Goal: Information Seeking & Learning: Learn about a topic

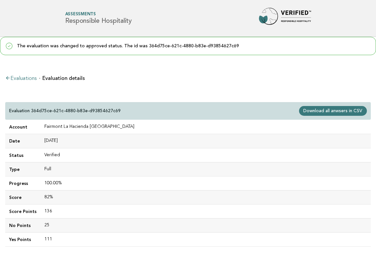
click at [143, 11] on div "Forbes Travel Guide Assessments Responsible Hospitality" at bounding box center [188, 18] width 264 height 21
click at [32, 80] on link "Evaluations" at bounding box center [20, 78] width 31 height 5
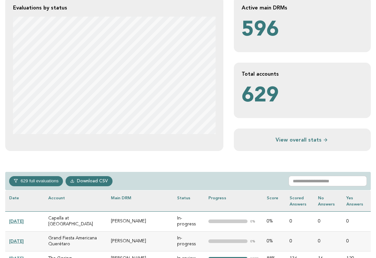
scroll to position [145, 0]
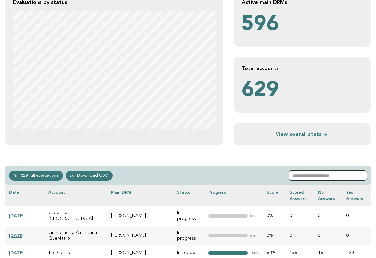
click at [315, 175] on input "text" at bounding box center [328, 175] width 78 height 10
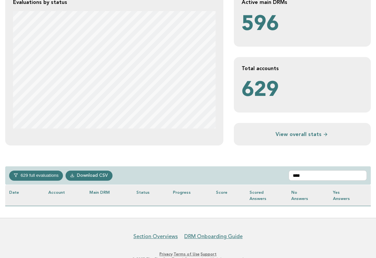
drag, startPoint x: 315, startPoint y: 175, endPoint x: 25, endPoint y: 212, distance: 291.7
click at [25, 212] on div "**********" at bounding box center [188, 55] width 376 height 326
click at [308, 174] on input "****" at bounding box center [328, 175] width 78 height 10
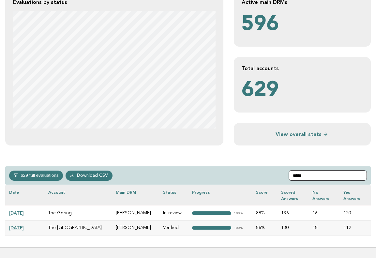
type input "*****"
click at [24, 213] on link "[DATE]" at bounding box center [16, 213] width 15 height 5
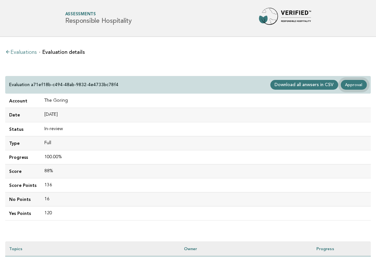
click at [355, 83] on link "Approval" at bounding box center [354, 85] width 26 height 10
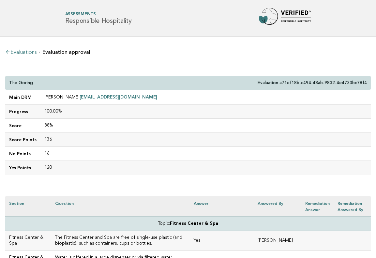
drag, startPoint x: 42, startPoint y: 96, endPoint x: 80, endPoint y: 98, distance: 37.9
click at [80, 98] on td "[PERSON_NAME] [EMAIL_ADDRESS][DOMAIN_NAME]" at bounding box center [205, 97] width 331 height 15
copy td "[PERSON_NAME]"
click at [71, 121] on td "88%" at bounding box center [205, 126] width 331 height 14
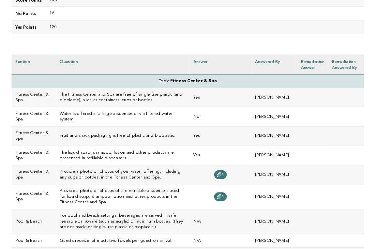
scroll to position [142, 0]
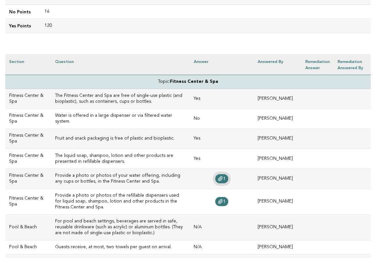
click at [226, 179] on span "1" at bounding box center [224, 179] width 3 height 5
click at [226, 199] on span "1" at bounding box center [224, 201] width 3 height 5
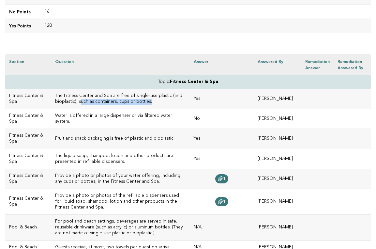
drag, startPoint x: 121, startPoint y: 104, endPoint x: 47, endPoint y: 98, distance: 73.7
click at [55, 98] on h3 "The Fitness Center and Spa are free of single-use plastic (and bioplastic), suc…" at bounding box center [120, 99] width 131 height 12
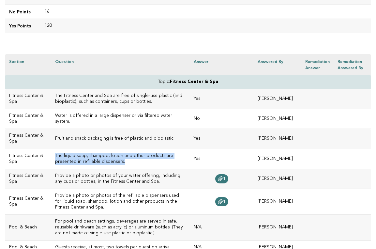
drag, startPoint x: 89, startPoint y: 160, endPoint x: 45, endPoint y: 152, distance: 45.5
click at [51, 152] on td "The liquid soap, shampoo, lotion and other products are presented in refillable…" at bounding box center [120, 159] width 139 height 20
copy h3 "The liquid soap, shampoo, lotion and other products are presented in refillable…"
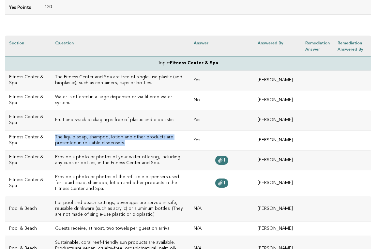
scroll to position [159, 0]
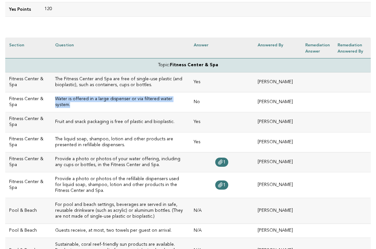
drag, startPoint x: 174, startPoint y: 100, endPoint x: 47, endPoint y: 102, distance: 127.0
click at [55, 102] on h3 "Water is offered in a large dispenser or via filtered water system." at bounding box center [120, 102] width 131 height 12
copy h3 "Water is offered in a large dispenser or via filtered water system."
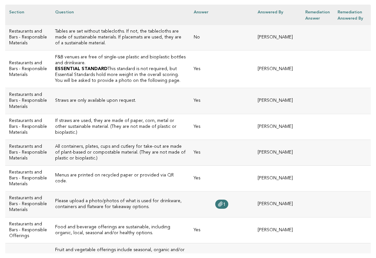
scroll to position [762, 0]
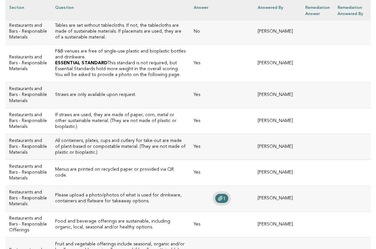
click at [223, 196] on icon at bounding box center [220, 198] width 5 height 5
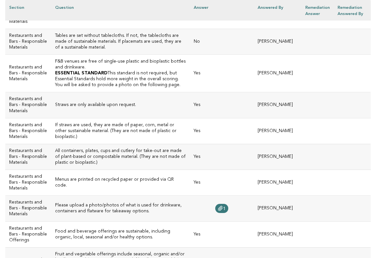
scroll to position [765, 0]
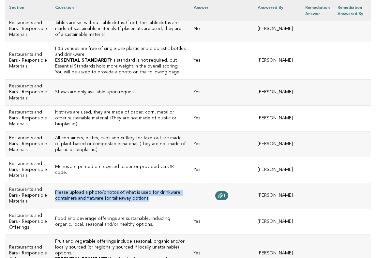
drag, startPoint x: 106, startPoint y: 188, endPoint x: 46, endPoint y: 181, distance: 59.8
click at [55, 190] on h3 "Please upload a photo/photos of what is used for drinkware, containers and flat…" at bounding box center [120, 196] width 131 height 12
copy h3 "Please upload a photo/photos of what is used for drinkware, containers and flat…"
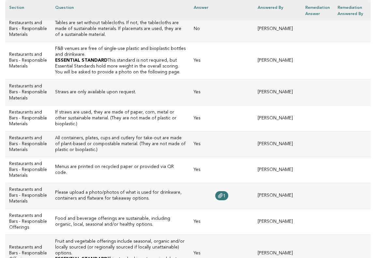
click at [161, 216] on h3 "Food and beverage offerings are sustainable, including organic, local, seasonal…" at bounding box center [120, 222] width 131 height 12
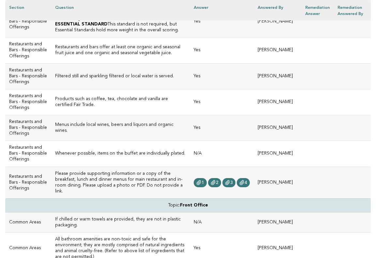
scroll to position [1123, 0]
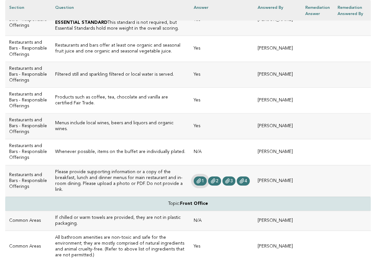
click at [202, 184] on icon at bounding box center [199, 181] width 5 height 5
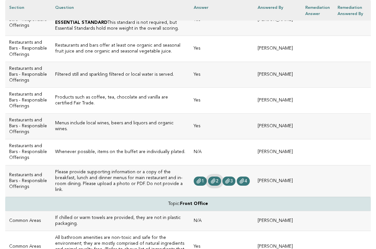
click at [219, 183] on span "2" at bounding box center [217, 181] width 3 height 5
click at [231, 184] on icon at bounding box center [227, 181] width 5 height 5
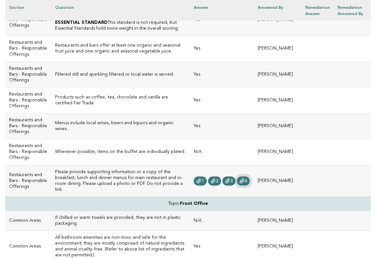
click at [247, 183] on span "4" at bounding box center [246, 181] width 3 height 5
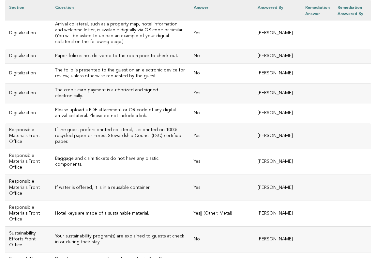
scroll to position [1453, 0]
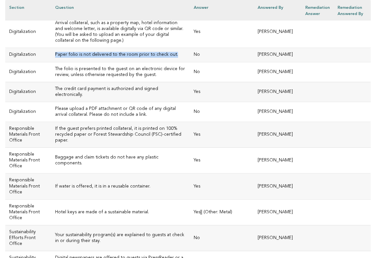
drag, startPoint x: 165, startPoint y: 66, endPoint x: 40, endPoint y: 66, distance: 125.4
click at [40, 62] on tr "Digitalization Paper folio is not delivered to the room prior to check out. No …" at bounding box center [188, 55] width 366 height 14
click at [166, 58] on h3 "Paper folio is not delivered to the room prior to check out." at bounding box center [120, 55] width 131 height 6
drag, startPoint x: 163, startPoint y: 68, endPoint x: 46, endPoint y: 69, distance: 117.5
click at [51, 62] on td "Paper folio is not delivered to the room prior to check out." at bounding box center [120, 55] width 139 height 14
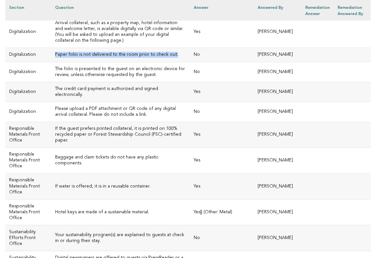
copy h3 "Paper folio is not delivered to the room prior to check out."
click at [136, 117] on h3 "Please upload a PDF attachment or QR code of any digital arrival collateral. Pl…" at bounding box center [120, 112] width 131 height 12
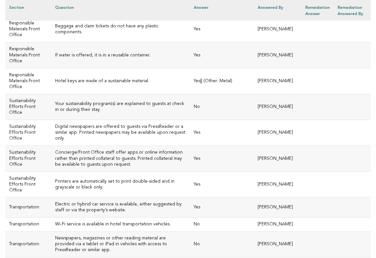
scroll to position [1586, 0]
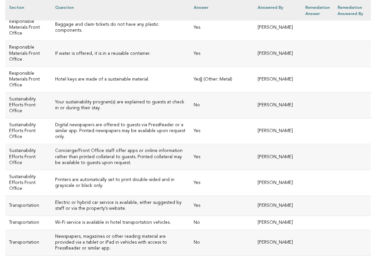
click at [88, 111] on h3 "Your sustainability program(s) are explained to guests at check in or during th…" at bounding box center [120, 106] width 131 height 12
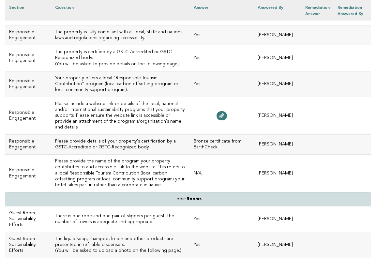
scroll to position [2213, 0]
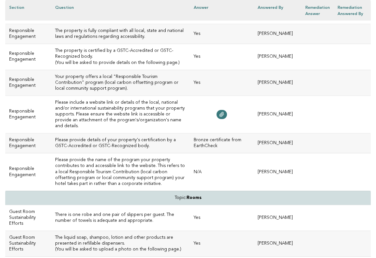
click at [115, 157] on h3 "Please provide the name of the program your property contributes to and accessi…" at bounding box center [120, 171] width 131 height 29
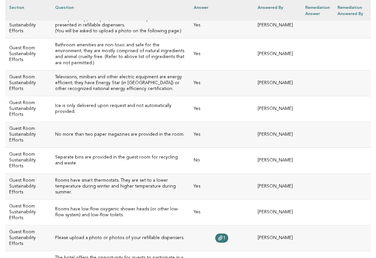
scroll to position [2432, 0]
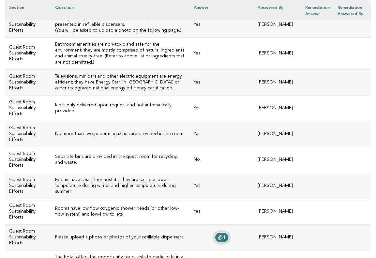
click at [228, 233] on link "1" at bounding box center [221, 237] width 13 height 9
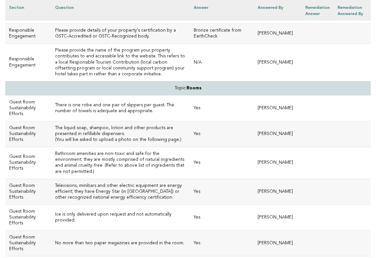
scroll to position [2309, 0]
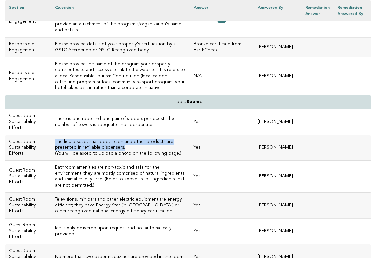
drag, startPoint x: 92, startPoint y: 105, endPoint x: 45, endPoint y: 99, distance: 47.5
click at [51, 135] on td "The liquid soap, shampoo, lotion and other products are presented in refillable…" at bounding box center [120, 148] width 139 height 26
copy h3 "The liquid soap, shampoo, lotion and other products are presented in refillable…"
click at [147, 109] on td "There is one robe and one pair of slippers per guest. The number of towels is a…" at bounding box center [120, 122] width 139 height 26
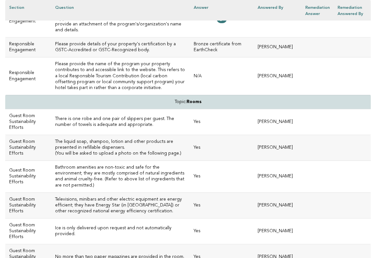
click at [147, 109] on td "There is one robe and one pair of slippers per guest. The number of towels is a…" at bounding box center [120, 122] width 139 height 26
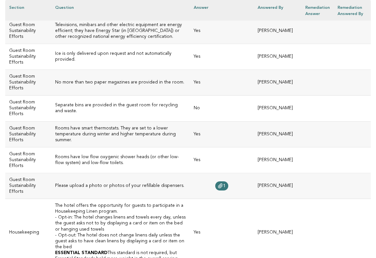
scroll to position [2486, 0]
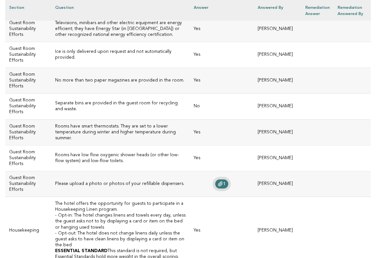
click at [223, 182] on icon at bounding box center [220, 184] width 5 height 5
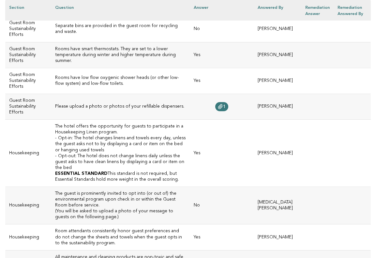
scroll to position [2556, 0]
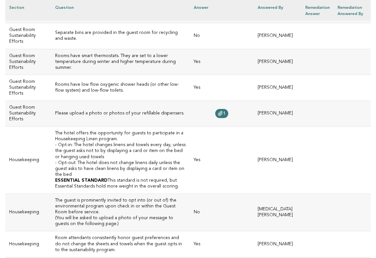
click at [175, 198] on h3 "The guest is prominently invited to opt into (or out of) the environmental prog…" at bounding box center [120, 207] width 131 height 18
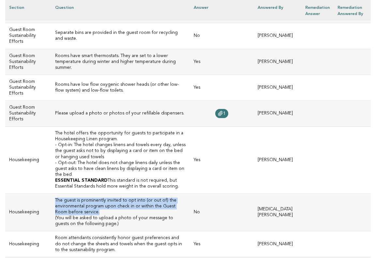
drag, startPoint x: 175, startPoint y: 145, endPoint x: 46, endPoint y: 138, distance: 129.5
click at [55, 198] on h3 "The guest is prominently invited to opt into (or out of) the environmental prog…" at bounding box center [120, 207] width 131 height 18
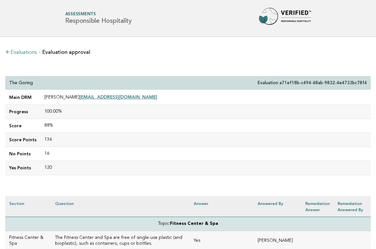
scroll to position [0, 0]
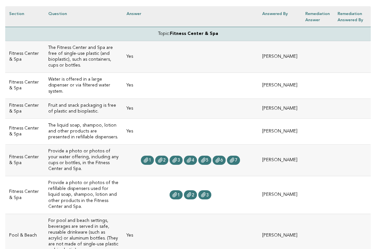
scroll to position [195, 0]
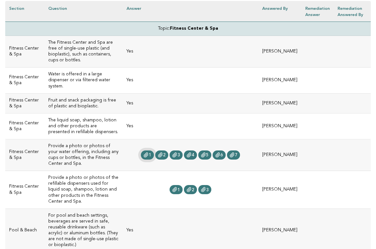
click at [151, 153] on span "1" at bounding box center [150, 155] width 3 height 5
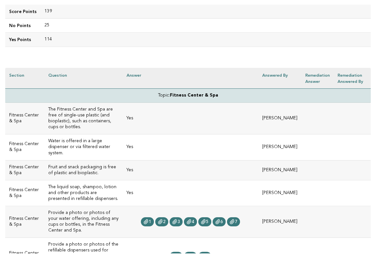
scroll to position [144, 0]
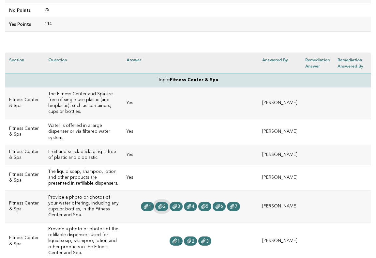
click at [168, 202] on link "2" at bounding box center [161, 206] width 13 height 9
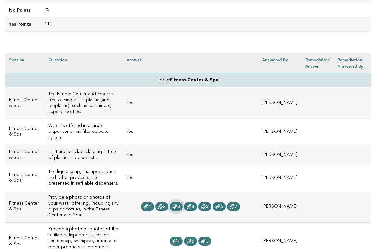
click at [178, 204] on icon at bounding box center [174, 206] width 5 height 5
click at [197, 202] on link "4" at bounding box center [190, 206] width 13 height 9
click at [206, 204] on icon at bounding box center [203, 206] width 5 height 5
click at [223, 204] on span "6" at bounding box center [222, 206] width 3 height 5
click at [239, 202] on link "7" at bounding box center [233, 206] width 13 height 9
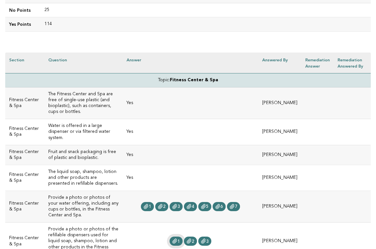
click at [180, 239] on span "1" at bounding box center [179, 241] width 3 height 5
click at [195, 239] on span "2" at bounding box center [193, 241] width 3 height 5
click at [209, 239] on span "3" at bounding box center [207, 241] width 3 height 5
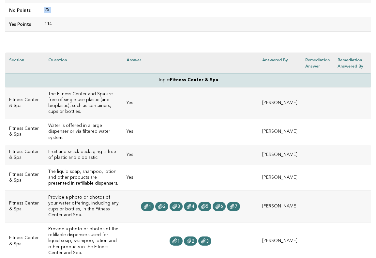
click at [44, 3] on td "25" at bounding box center [205, 10] width 331 height 14
click at [162, 119] on td "Yes" at bounding box center [191, 132] width 136 height 26
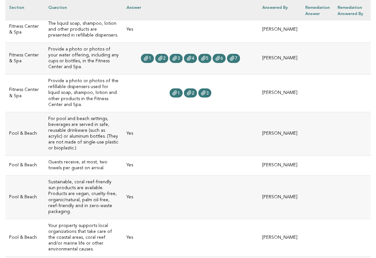
scroll to position [307, 0]
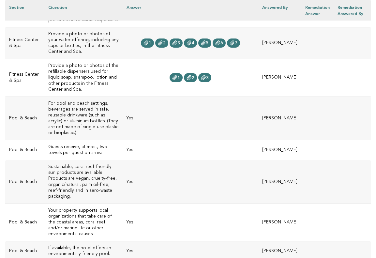
click at [103, 246] on h3 "If available, the hotel offers an environmentally friendly pool." at bounding box center [83, 252] width 71 height 12
drag, startPoint x: 106, startPoint y: 211, endPoint x: 44, endPoint y: 206, distance: 62.2
click at [44, 242] on td "If available, the hotel offers an environmentally friendly pool." at bounding box center [83, 252] width 78 height 20
copy h3 "If available, the hotel offers an environmentally friendly pool."
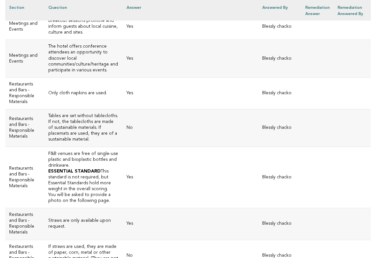
scroll to position [926, 0]
drag, startPoint x: 76, startPoint y: 137, endPoint x: 46, endPoint y: 119, distance: 35.0
click at [48, 244] on h3 "If straws are used, they are made of paper, corn, metal or other sustainable ma…" at bounding box center [83, 256] width 71 height 24
copy h3 "If straws are used, they are made of paper, corn, metal or other sustainable ma…"
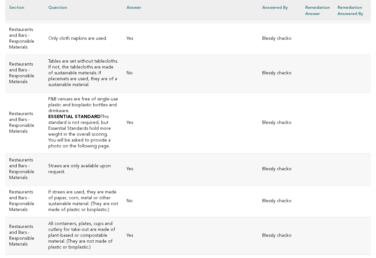
scroll to position [988, 0]
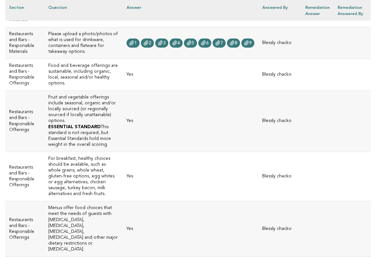
scroll to position [1240, 0]
drag, startPoint x: 76, startPoint y: 107, endPoint x: 43, endPoint y: 101, distance: 33.4
copy h3 "Menus are free of endangered species (land and sea)."
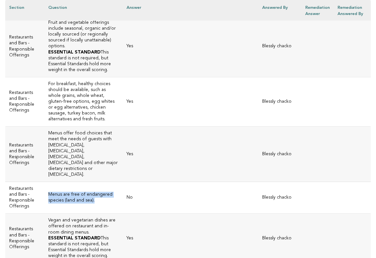
scroll to position [1315, 0]
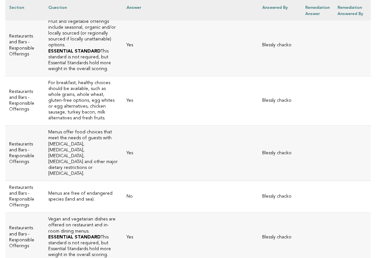
drag, startPoint x: 93, startPoint y: 136, endPoint x: 46, endPoint y: 131, distance: 47.3
copy h3 "Filtered still and sparkling filtered or local water is served."
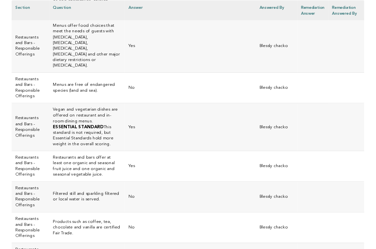
scroll to position [1430, 0]
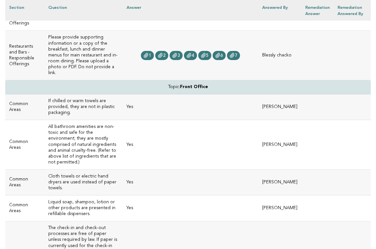
scroll to position [1707, 0]
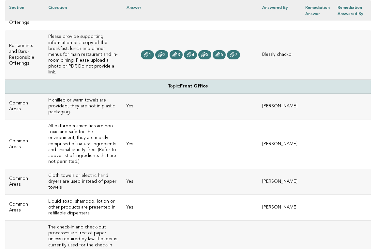
drag, startPoint x: 83, startPoint y: 138, endPoint x: 45, endPoint y: 132, distance: 39.0
copy h3 "Paper folio is not delivered to the room prior to check out."
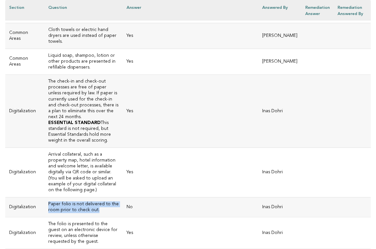
scroll to position [1854, 0]
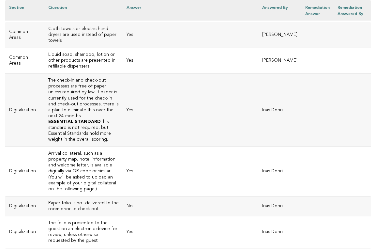
drag, startPoint x: 66, startPoint y: 142, endPoint x: 43, endPoint y: 137, distance: 23.1
copy h3 "If water is offered, it is in a reusable container."
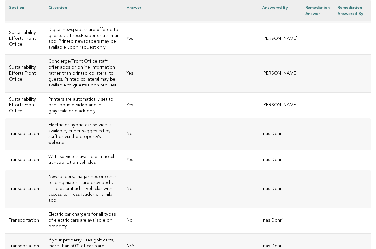
scroll to position [2278, 0]
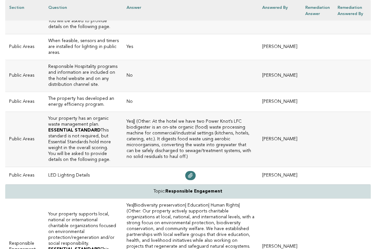
scroll to position [2588, 0]
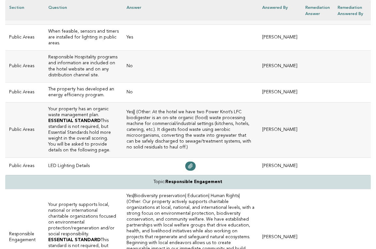
drag, startPoint x: 47, startPoint y: 101, endPoint x: 85, endPoint y: 141, distance: 55.2
copy h3 "Please include a website link or details of the local, national and/or internat…"
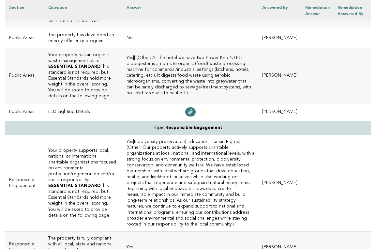
scroll to position [2643, 0]
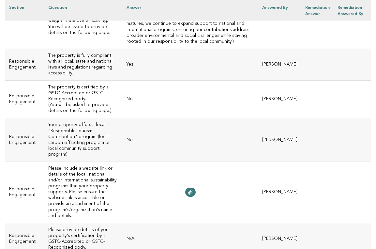
scroll to position [2825, 0]
drag, startPoint x: 69, startPoint y: 107, endPoint x: 45, endPoint y: 78, distance: 37.1
copy h3 "Bathroom amenities are non-toxic and safe for the environment; they are mostly …"
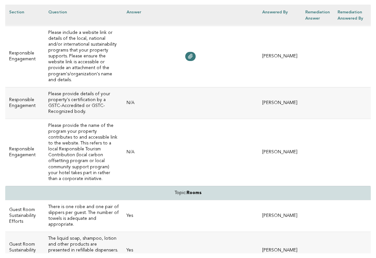
scroll to position [2965, 0]
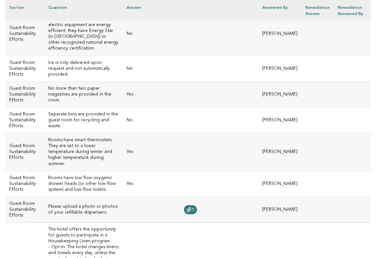
scroll to position [3268, 0]
drag, startPoint x: 78, startPoint y: 76, endPoint x: 46, endPoint y: 49, distance: 42.1
copy td "All maintenance and cleaning products are non-toxic and safe for people and the…"
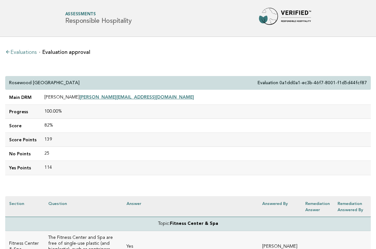
scroll to position [0, 0]
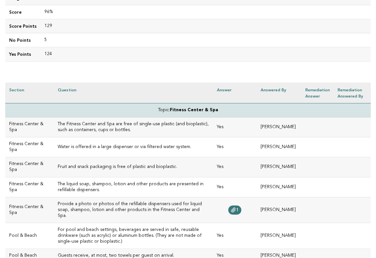
scroll to position [115, 0]
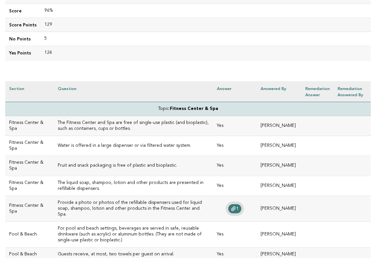
click at [231, 206] on icon at bounding box center [233, 208] width 5 height 5
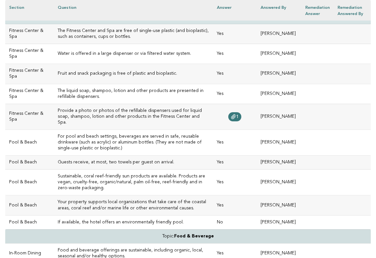
scroll to position [207, 0]
drag, startPoint x: 175, startPoint y: 53, endPoint x: 47, endPoint y: 51, distance: 128.0
click at [58, 51] on h3 "Water is offered in a large dispenser or via filtered water system." at bounding box center [134, 54] width 152 height 6
copy h3 "Water is offered in a large dispenser or via filtered water system."
click at [135, 117] on h3 "Provide a photo or photos of the refillable dispensers used for liquid soap, sh…" at bounding box center [134, 117] width 152 height 18
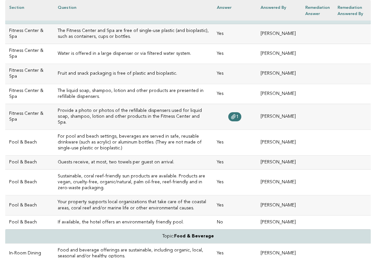
click at [145, 92] on h3 "The liquid soap, shampoo, lotion and other products are presented in refillable…" at bounding box center [134, 94] width 152 height 12
drag, startPoint x: 115, startPoint y: 35, endPoint x: 79, endPoint y: 34, distance: 35.9
click at [79, 34] on h3 "The Fitness Center and Spa are free of single-use plastic (and bioplastic), suc…" at bounding box center [134, 34] width 152 height 12
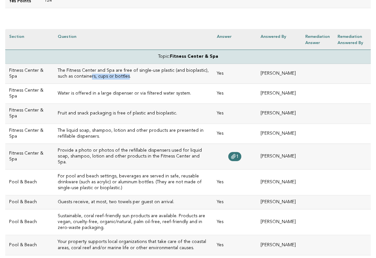
scroll to position [166, 0]
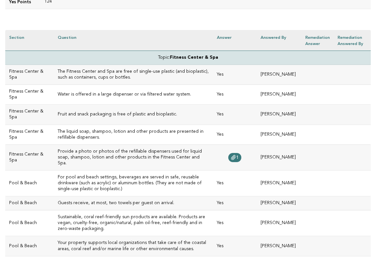
click at [168, 113] on h3 "Fruit and snack packaging is free of plastic and bioplastic." at bounding box center [134, 115] width 152 height 6
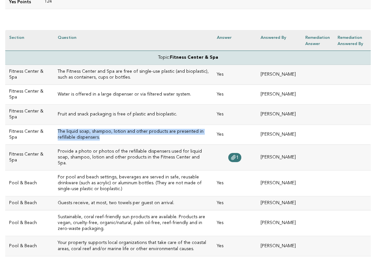
drag, startPoint x: 92, startPoint y: 137, endPoint x: 47, endPoint y: 129, distance: 45.9
click at [58, 129] on h3 "The liquid soap, shampoo, lotion and other products are presented in refillable…" at bounding box center [134, 135] width 152 height 12
copy h3 "The liquid soap, shampoo, lotion and other products are presented in refillable…"
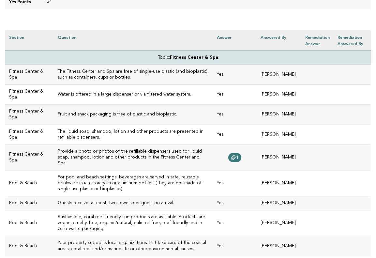
click at [190, 188] on td "For pool and beach settings, beverages are served in safe, reusable drinkware (…" at bounding box center [134, 183] width 160 height 26
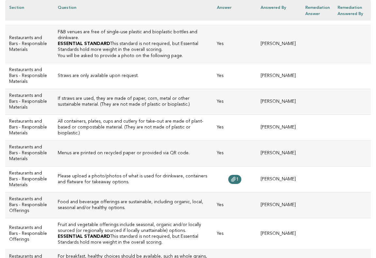
scroll to position [714, 0]
click at [236, 192] on td "1" at bounding box center [235, 180] width 44 height 26
click at [232, 182] on icon at bounding box center [233, 179] width 5 height 5
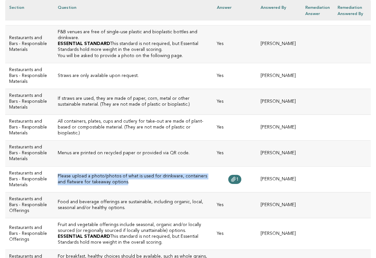
drag, startPoint x: 113, startPoint y: 218, endPoint x: 45, endPoint y: 213, distance: 68.2
click at [54, 192] on td "Please upload a photo/photos of what is used for drinkware, containers and flat…" at bounding box center [134, 180] width 160 height 26
copy h3 "Please upload a photo/photos of what is used for drinkware, containers and flat…"
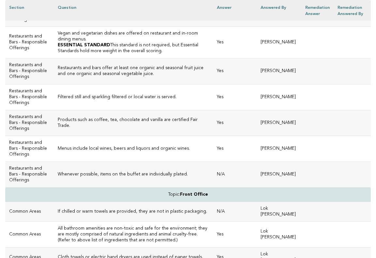
scroll to position [1010, 0]
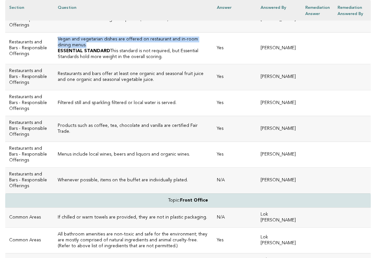
drag, startPoint x: 64, startPoint y: 107, endPoint x: 45, endPoint y: 101, distance: 20.2
click at [54, 64] on td "Vegan and vegetarian dishes are offered on restaurant and in-room dining menus.…" at bounding box center [134, 49] width 160 height 32
copy h3 "Vegan and vegetarian dishes are offered on restaurant and in-room dining menus."
click at [119, 60] on p "ESSENTIAL STANDARD This standard is not required, but Essential Standards hold …" at bounding box center [134, 54] width 152 height 12
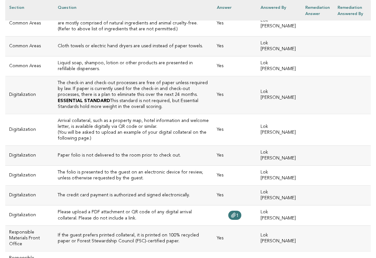
scroll to position [1228, 0]
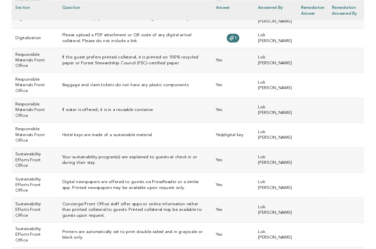
scroll to position [1412, 0]
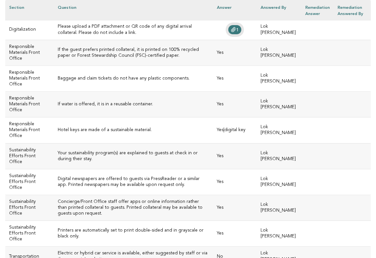
click at [232, 32] on icon at bounding box center [234, 29] width 4 height 5
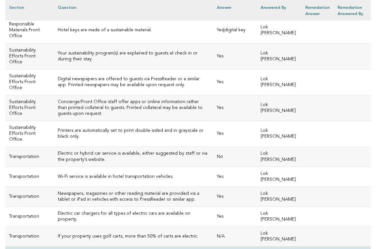
scroll to position [1514, 0]
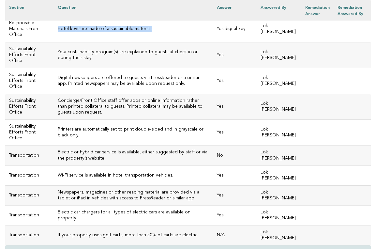
drag, startPoint x: 145, startPoint y: 106, endPoint x: 45, endPoint y: 105, distance: 100.2
click at [54, 42] on td "Hotel keys are made of a sustainable material." at bounding box center [134, 29] width 160 height 26
copy h3 "Hotel keys are made of a sustainable material."
click at [140, 68] on td "Your sustainability program(s) are explained to guests at check in or during th…" at bounding box center [134, 55] width 160 height 26
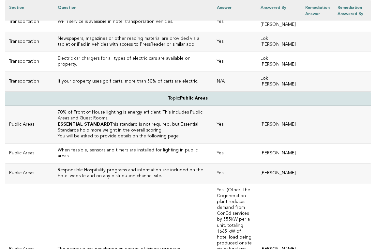
scroll to position [1675, 0]
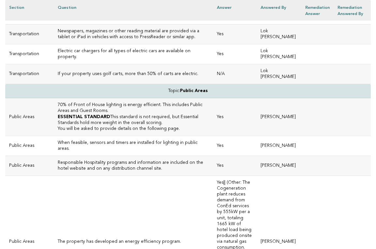
drag, startPoint x: 102, startPoint y: 74, endPoint x: 46, endPoint y: 70, distance: 56.7
copy h3 "Electric or hybrid car service is available, either suggested by staff or via t…"
